Goal: Information Seeking & Learning: Learn about a topic

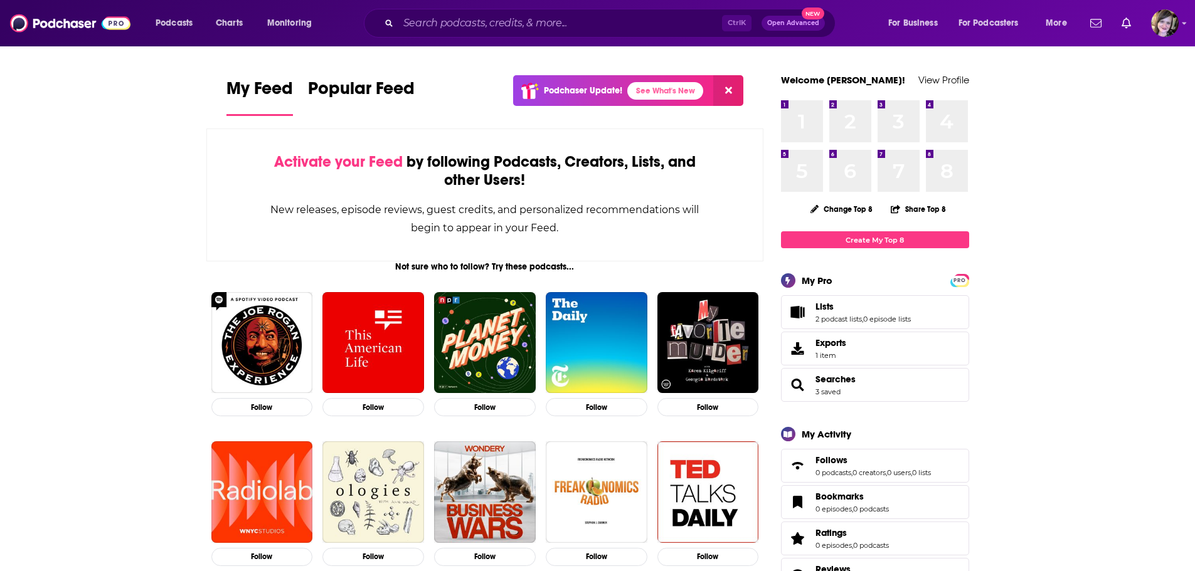
click at [473, 9] on div "Ctrl K Open Advanced New" at bounding box center [600, 23] width 472 height 29
click at [470, 29] on input "Search podcasts, credits, & more..." at bounding box center [560, 23] width 324 height 20
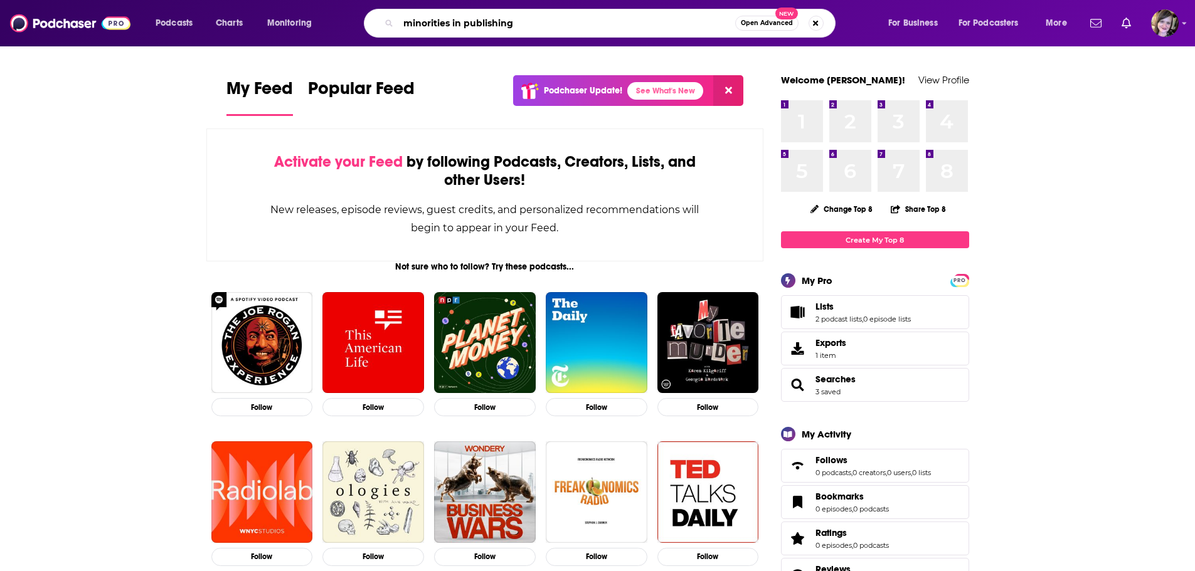
type input "minorities in publishing"
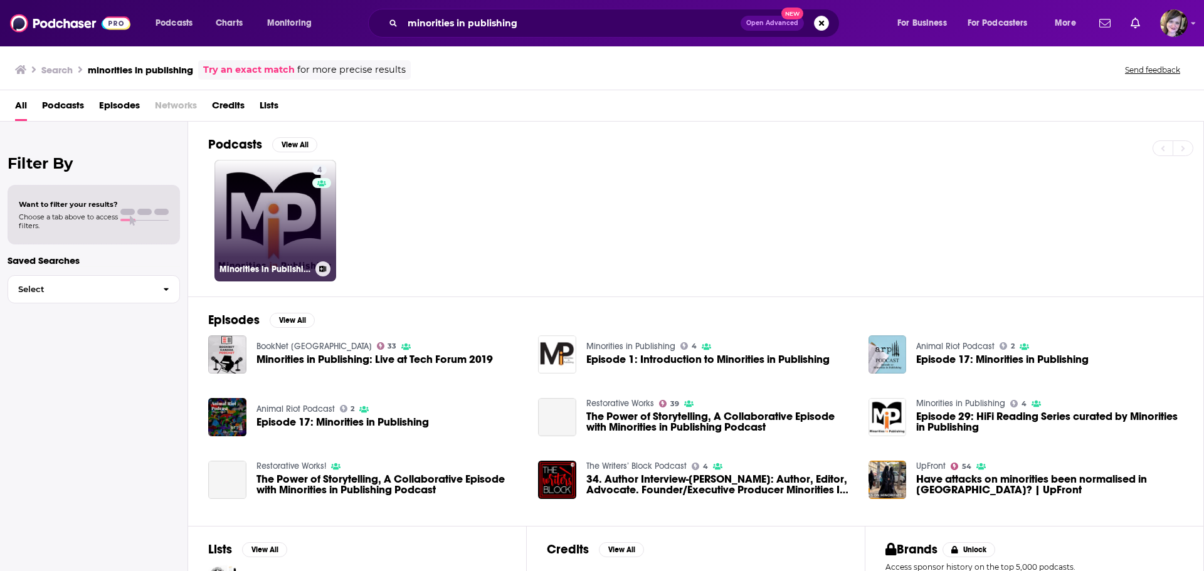
click at [288, 223] on link "4 Minorities in Publishing" at bounding box center [275, 221] width 122 height 122
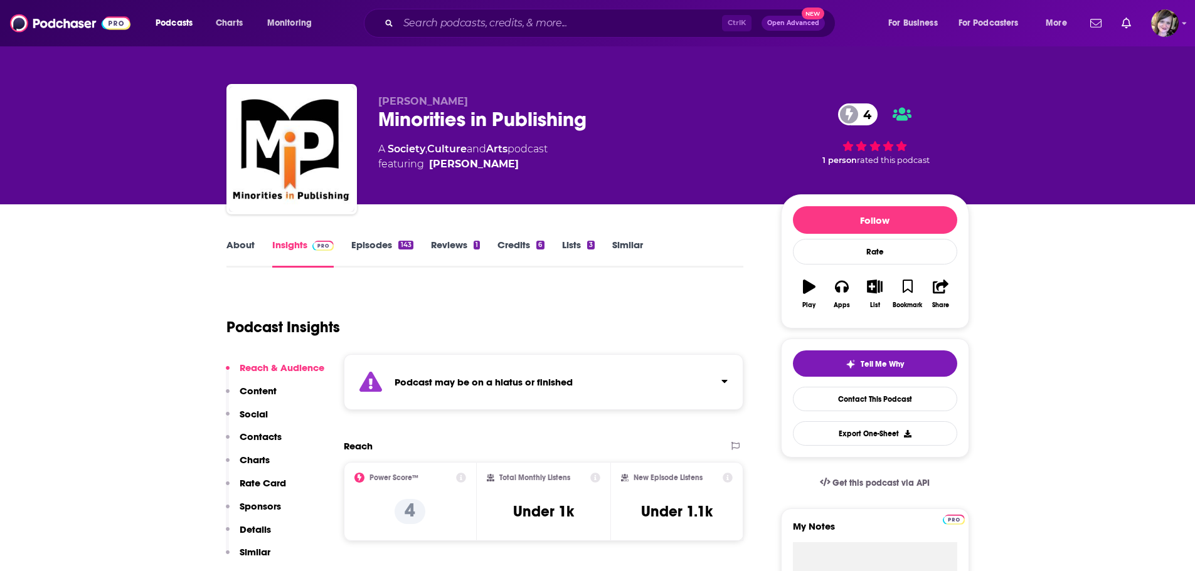
click at [238, 245] on link "About" at bounding box center [240, 253] width 28 height 29
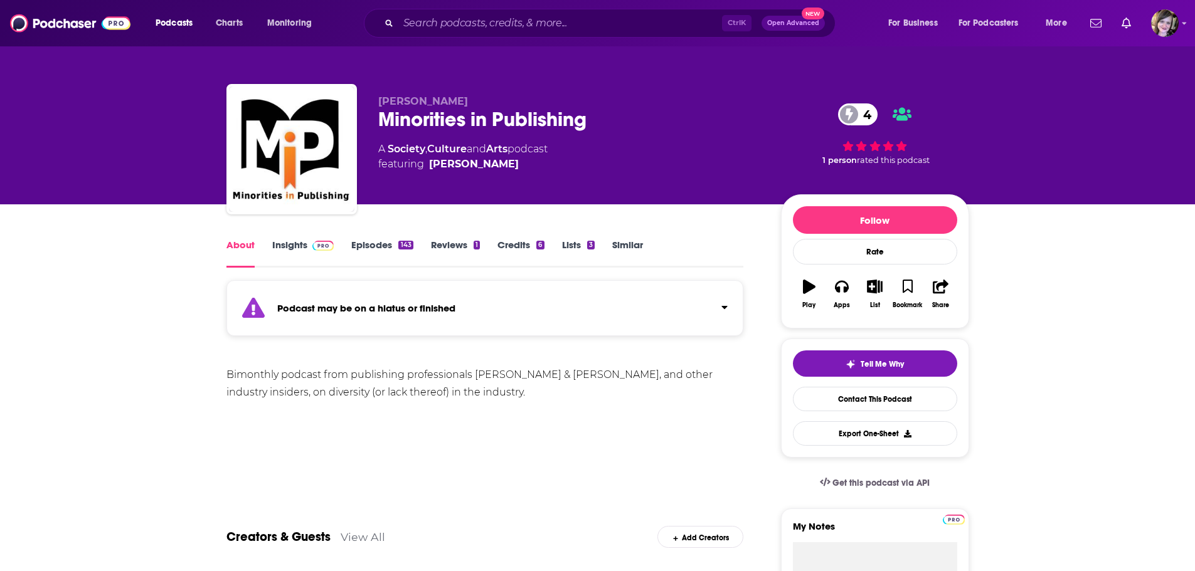
click at [298, 248] on link "Insights" at bounding box center [303, 253] width 62 height 29
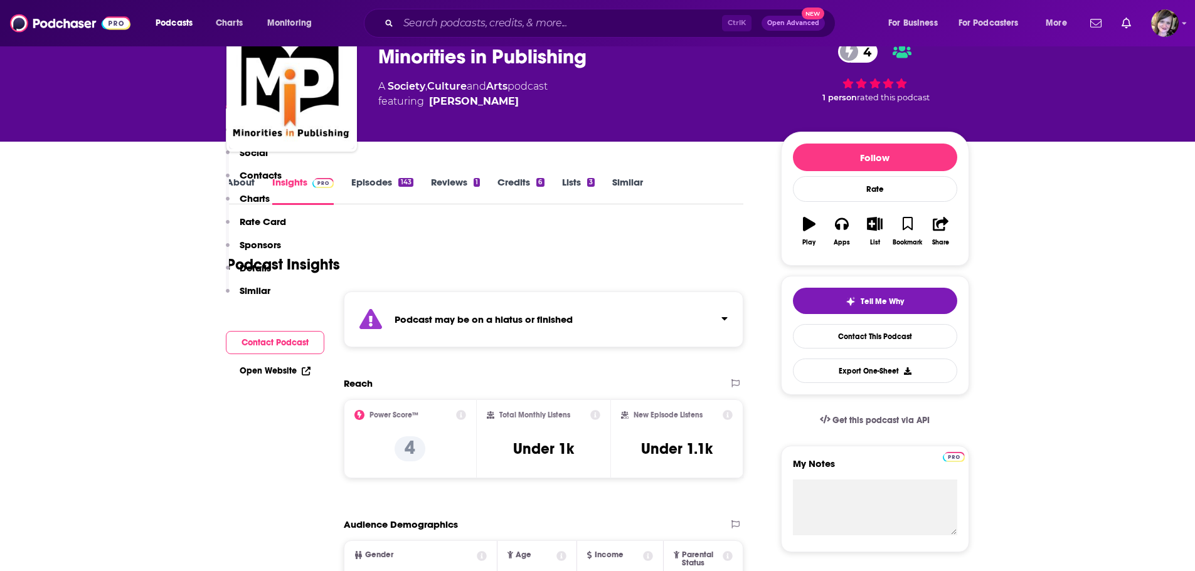
scroll to position [314, 0]
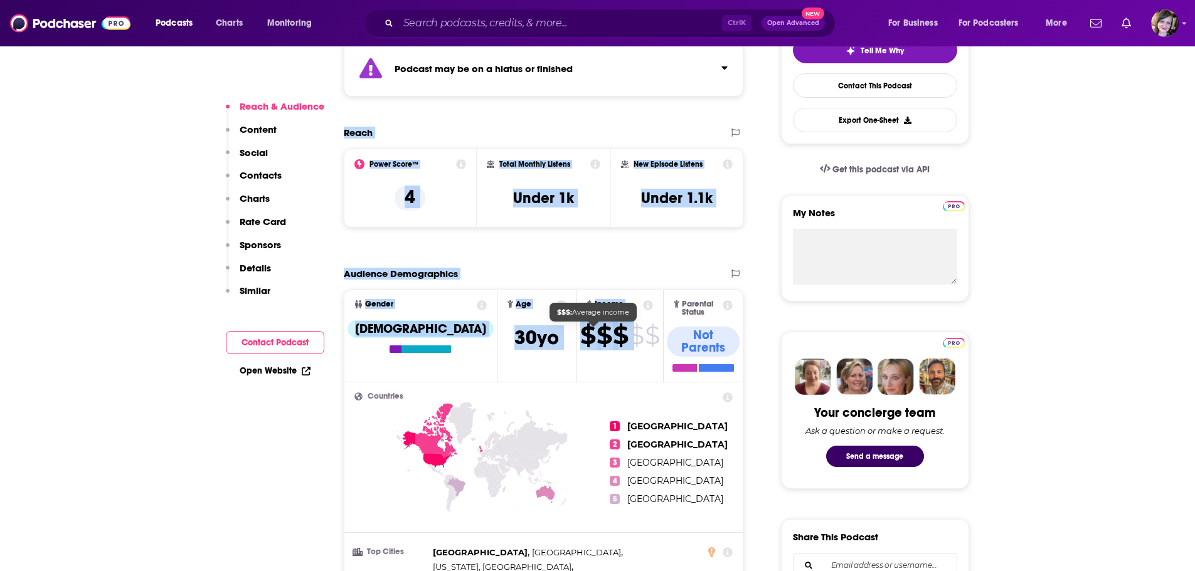
drag, startPoint x: 339, startPoint y: 131, endPoint x: 604, endPoint y: 330, distance: 331.3
copy div "Reach Power Score™ 4 Total Monthly Listens Under 1k New Episode Listens Under 1…"
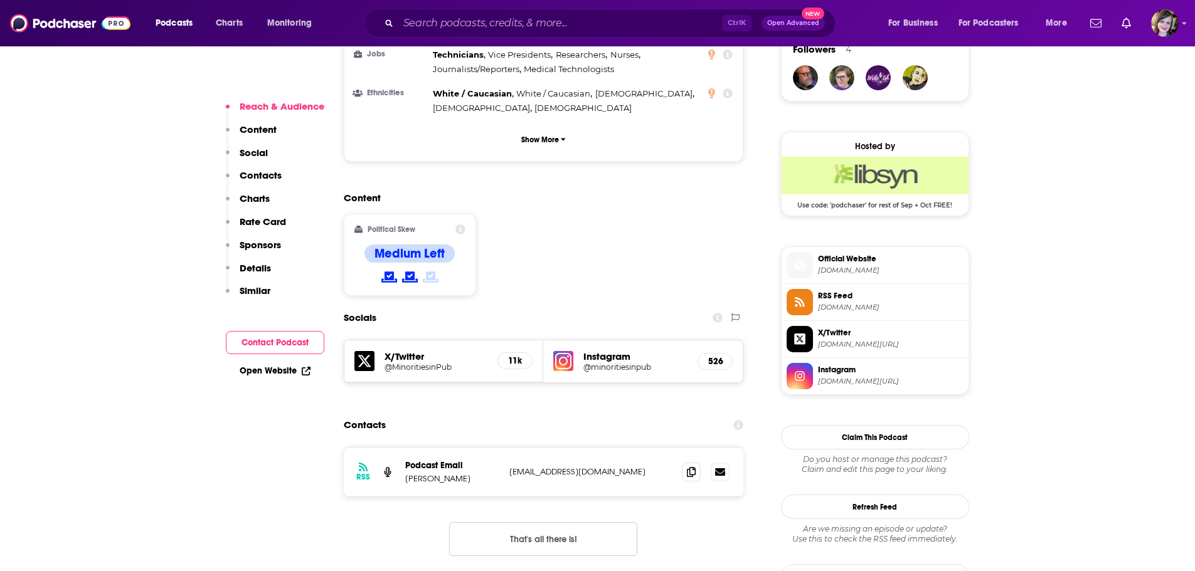
scroll to position [941, 0]
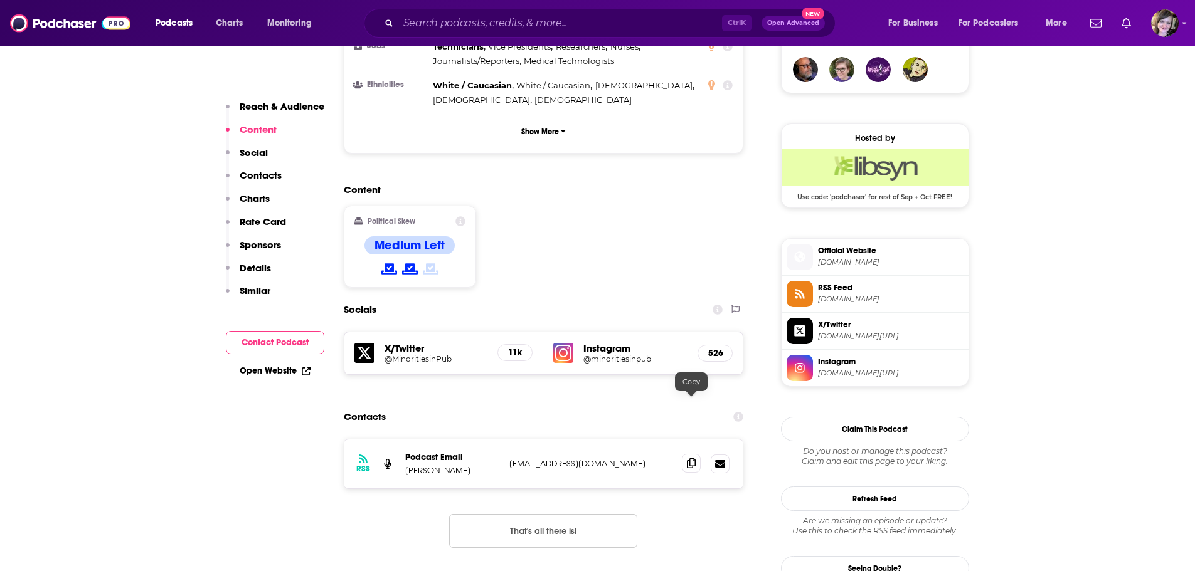
click at [694, 458] on icon at bounding box center [691, 463] width 9 height 10
click at [463, 24] on input "Search podcasts, credits, & more..." at bounding box center [560, 23] width 324 height 20
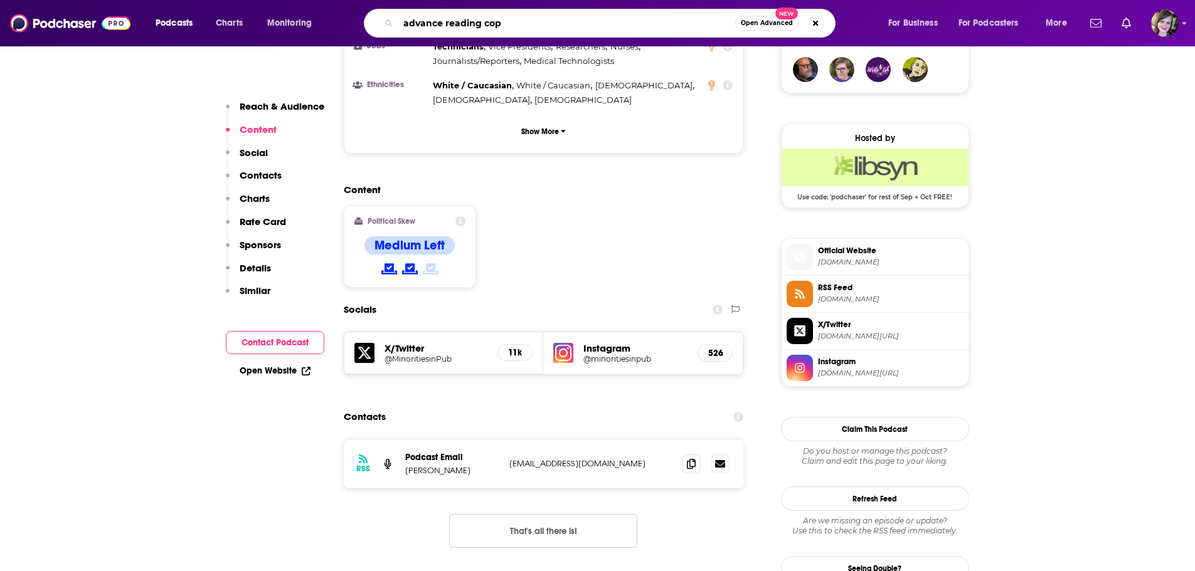
type input "advance reading copy"
